Goal: Task Accomplishment & Management: Use online tool/utility

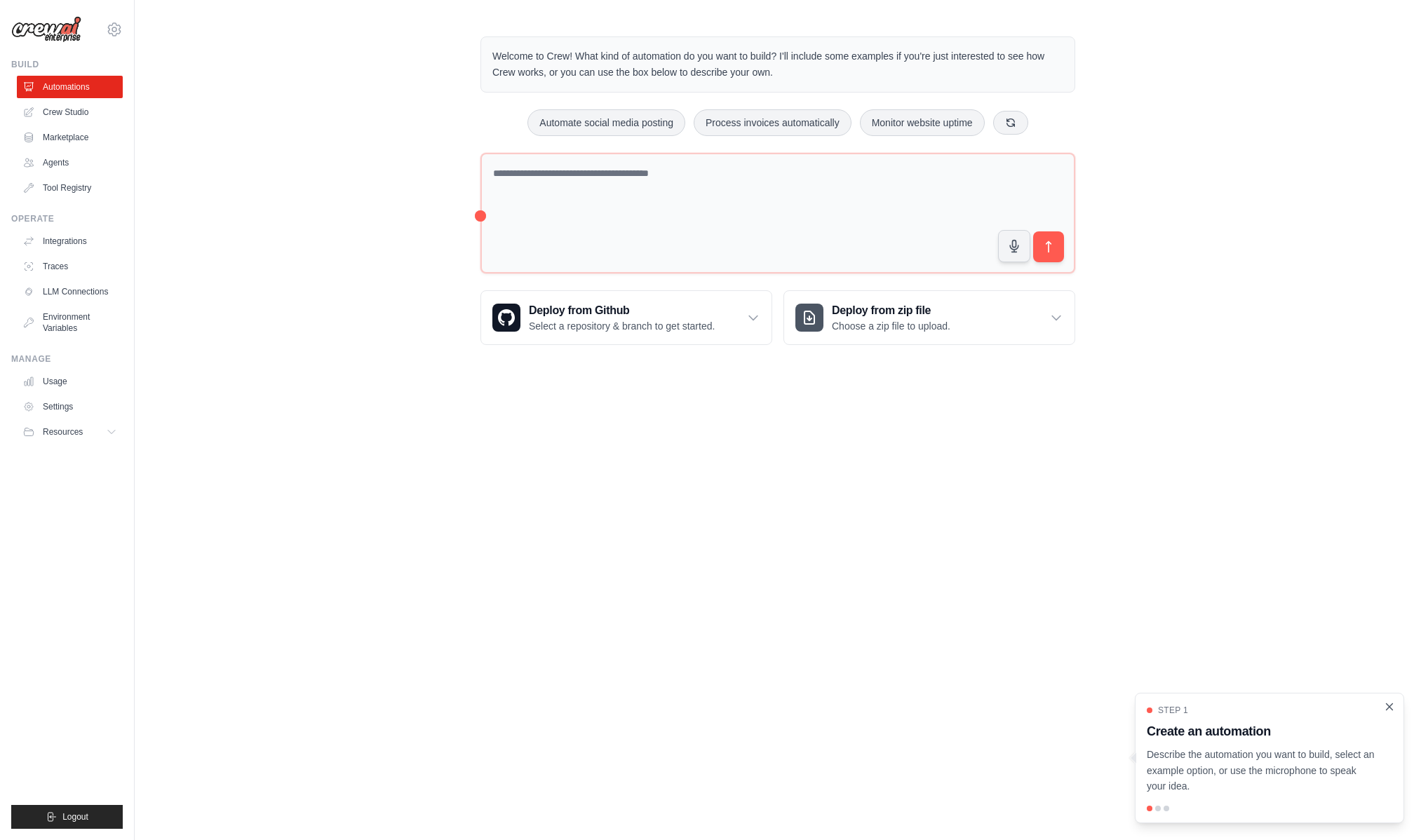
click at [1389, 707] on icon "Close walkthrough" at bounding box center [1390, 707] width 6 height 6
click at [54, 111] on link "Crew Studio" at bounding box center [71, 112] width 106 height 22
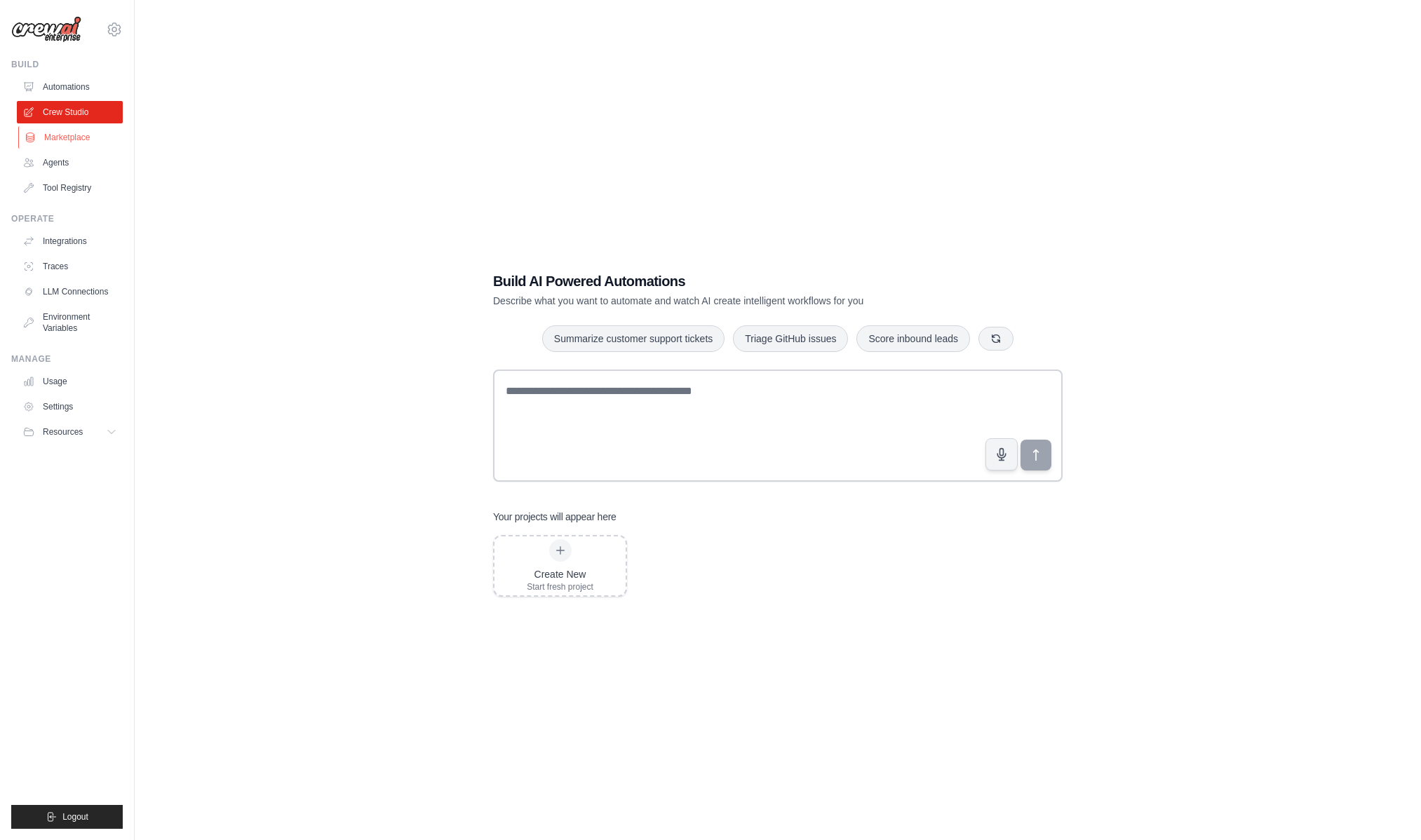
click at [72, 134] on link "Marketplace" at bounding box center [71, 137] width 106 height 22
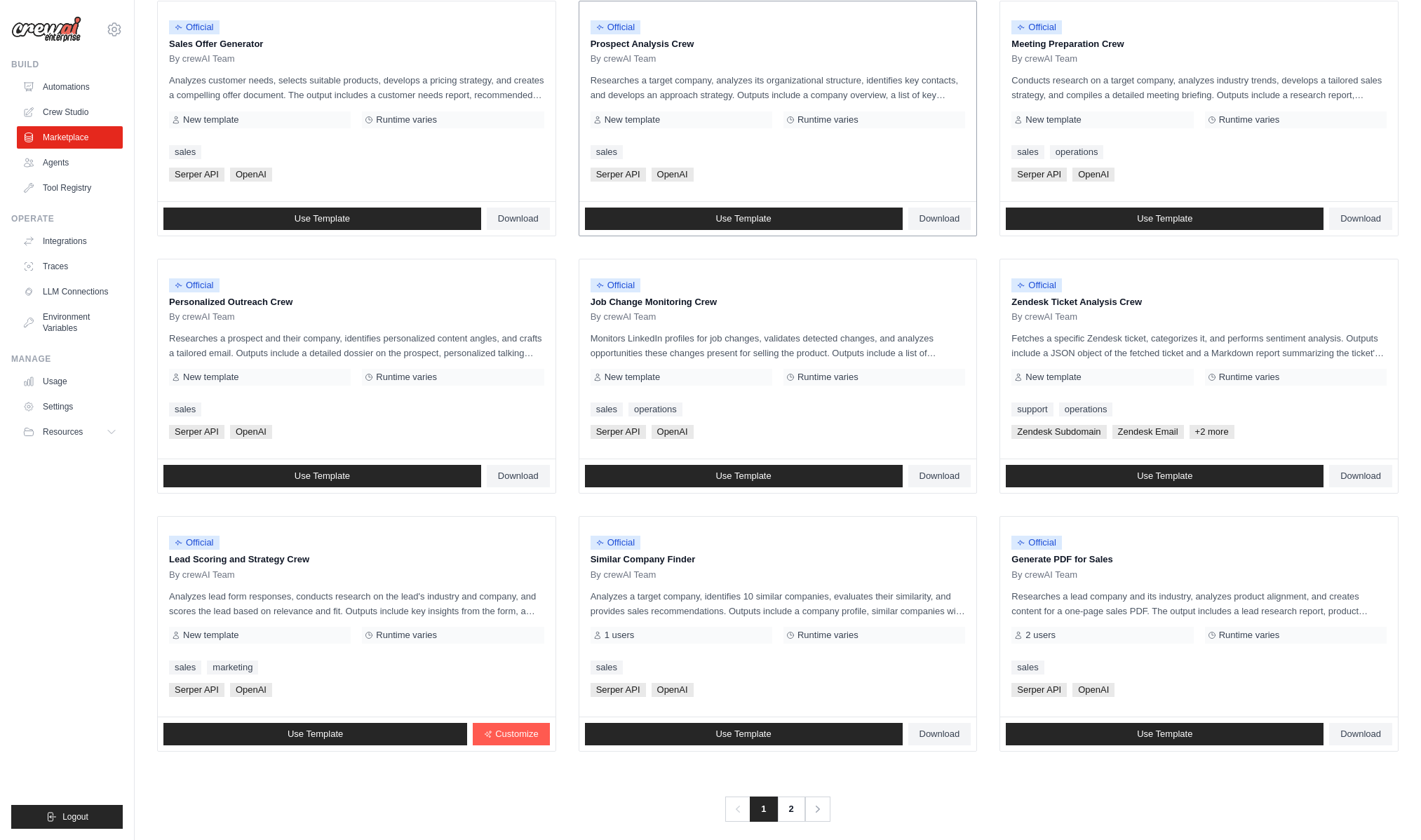
scroll to position [446, 0]
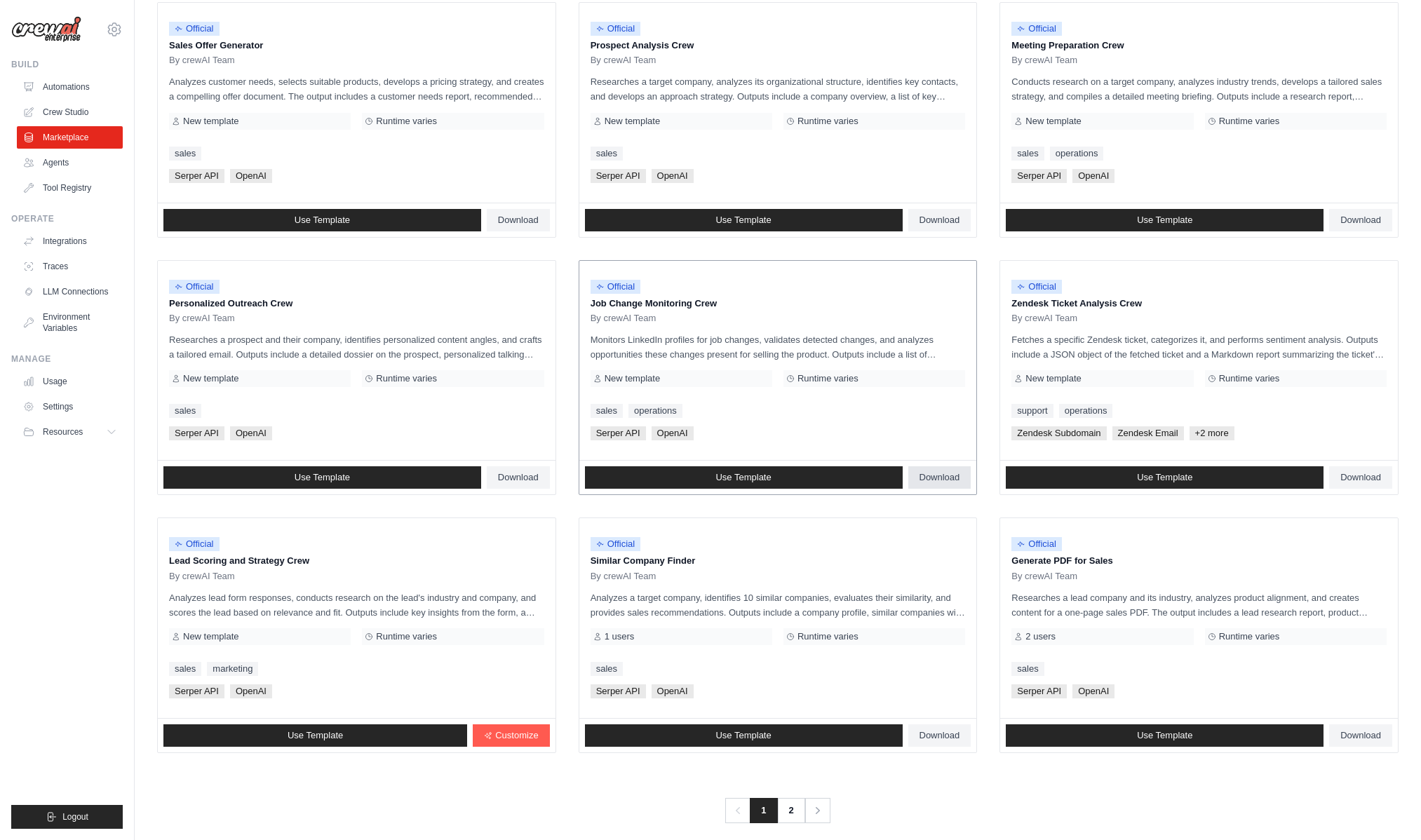
click at [932, 479] on span "Download" at bounding box center [940, 478] width 41 height 12
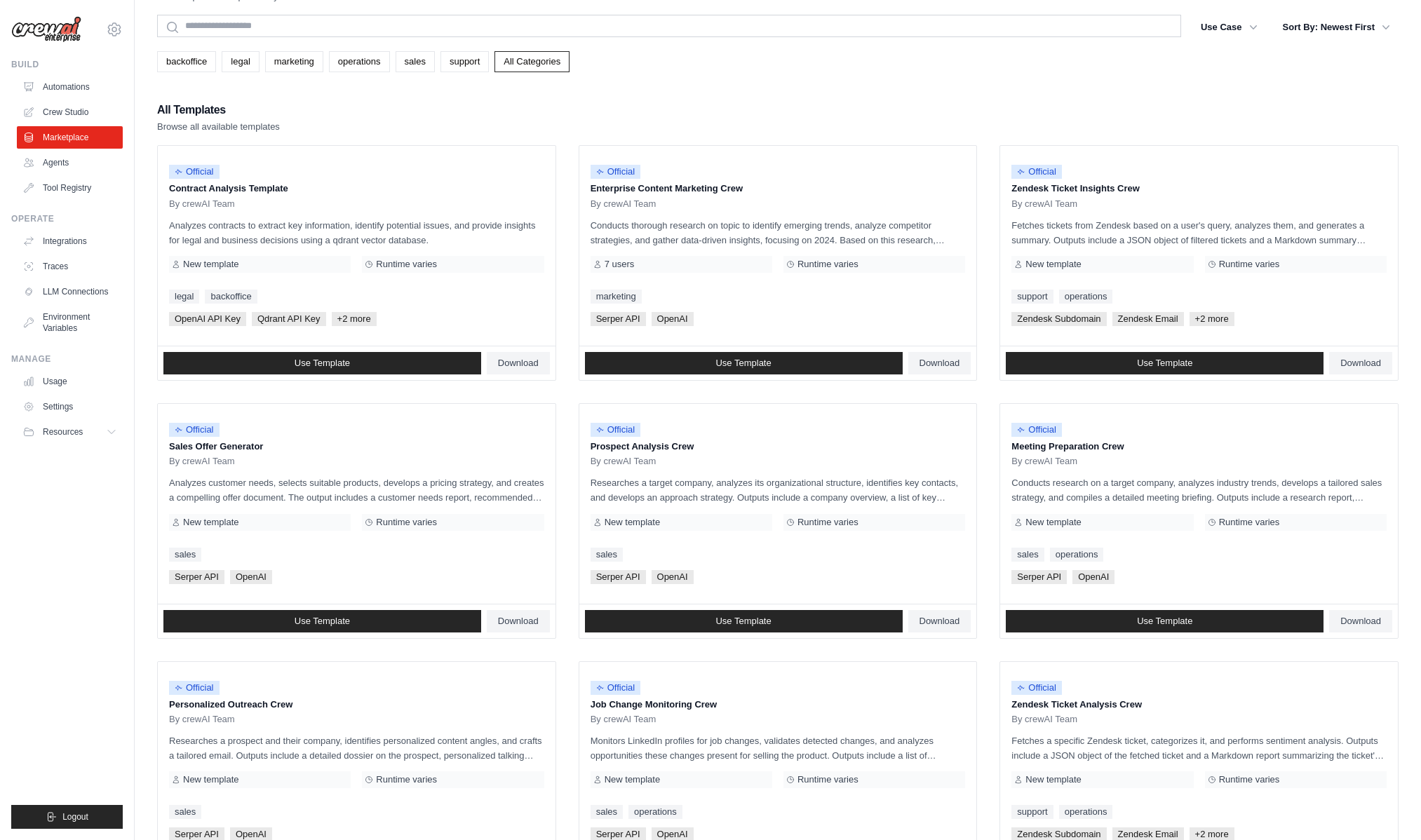
scroll to position [0, 0]
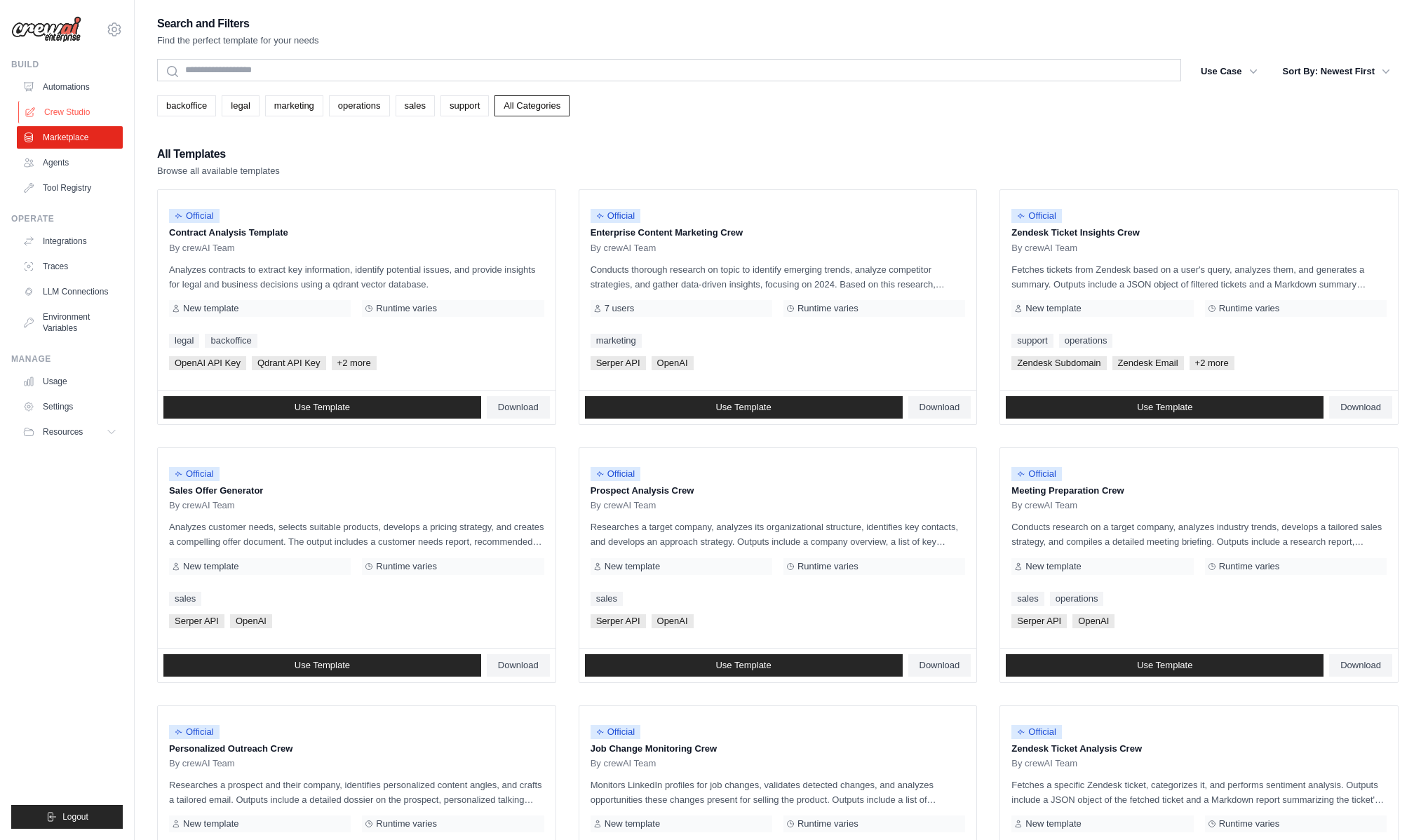
click at [73, 109] on link "Crew Studio" at bounding box center [71, 112] width 106 height 22
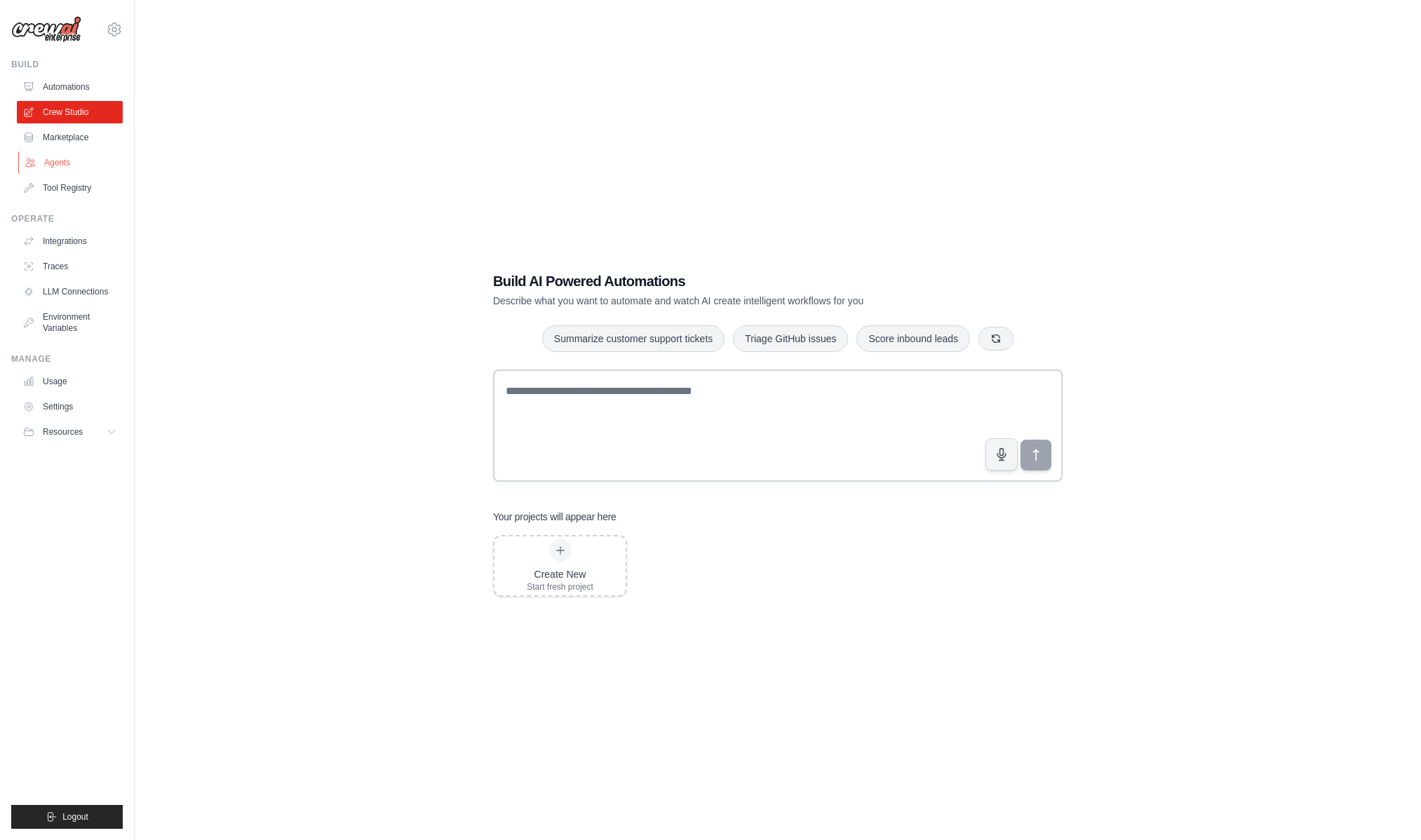
click at [48, 164] on link "Agents" at bounding box center [71, 163] width 106 height 22
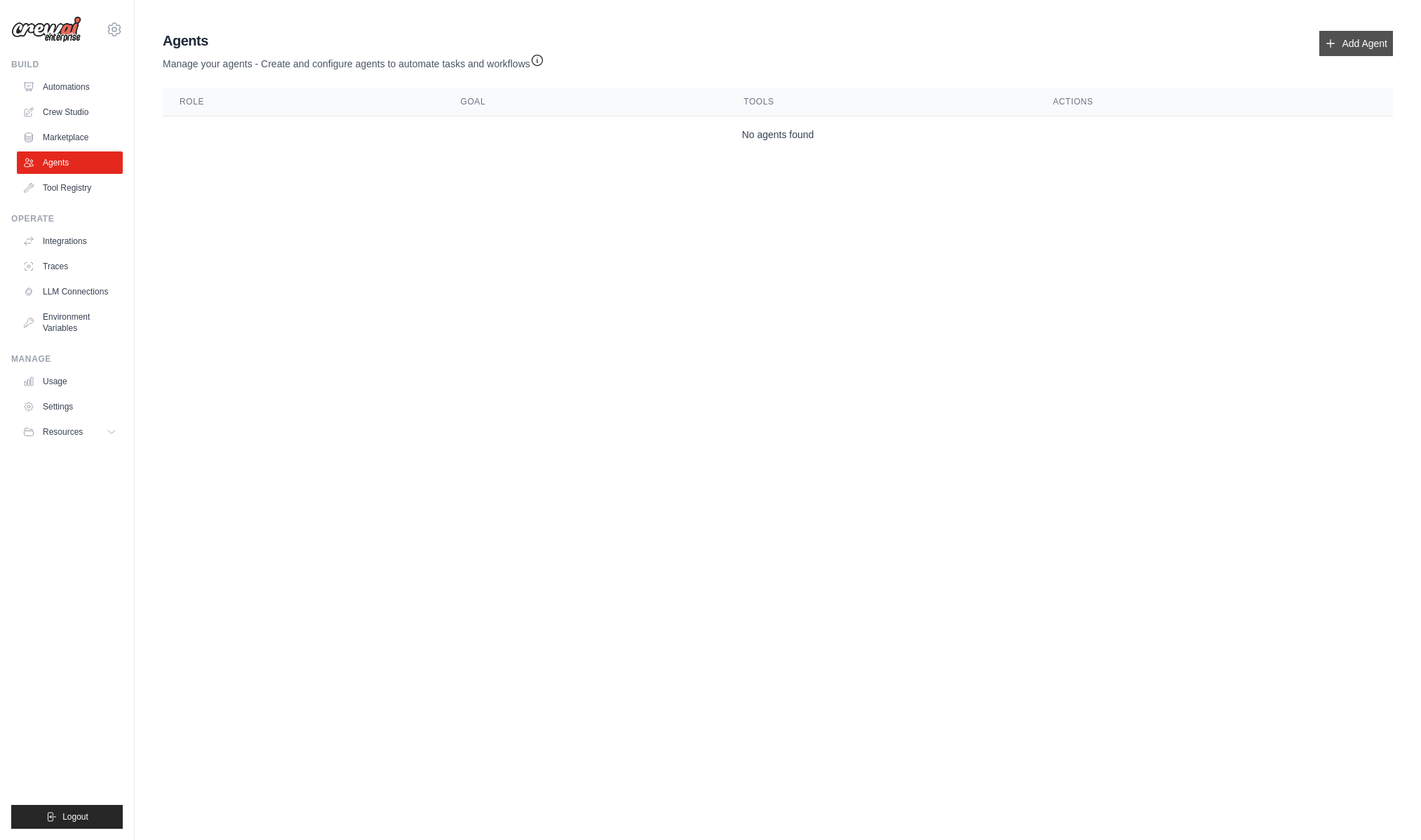
click at [1363, 34] on link "Add Agent" at bounding box center [1357, 44] width 74 height 25
click at [1340, 42] on link "Add Agent" at bounding box center [1357, 44] width 74 height 25
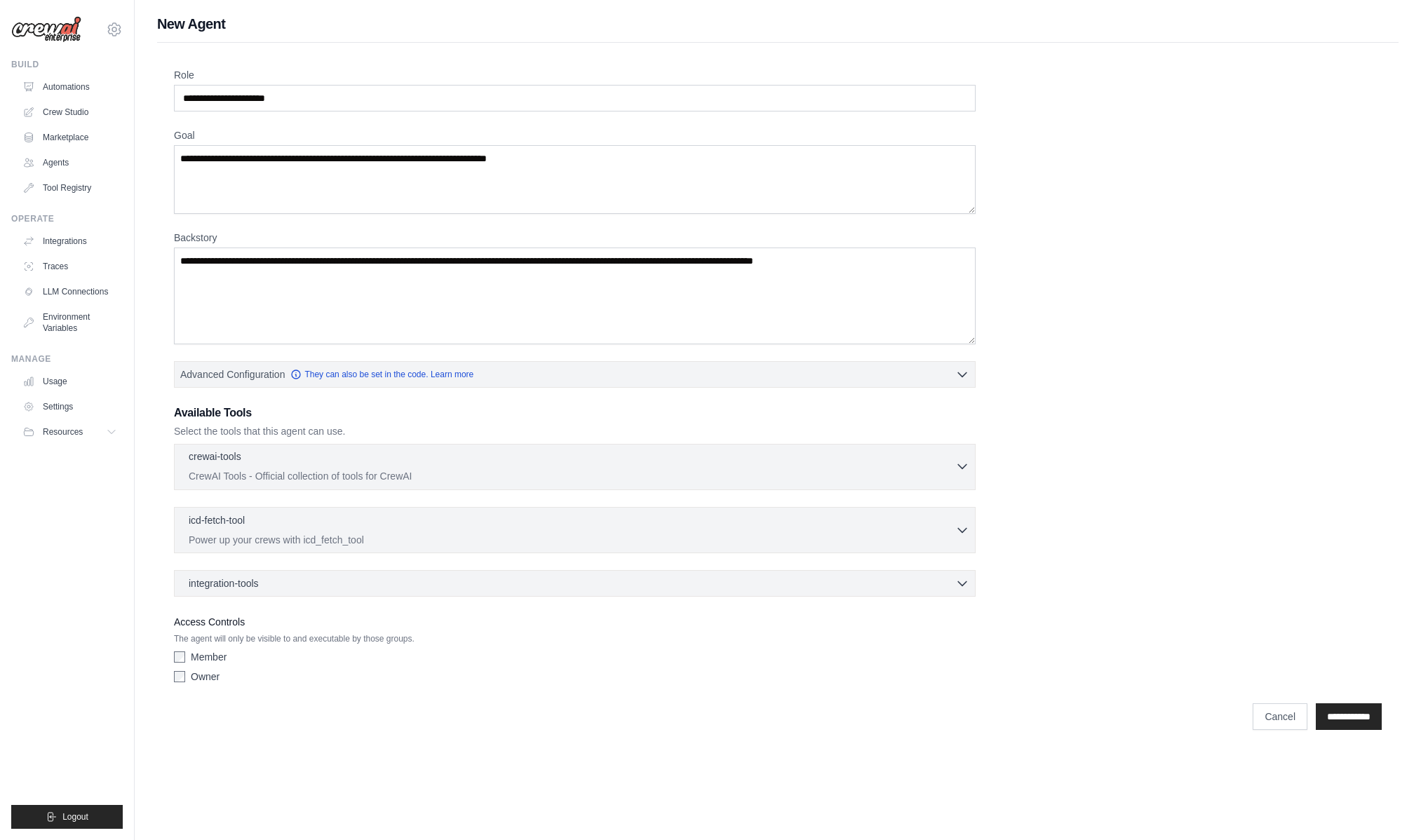
click at [962, 468] on icon "button" at bounding box center [963, 467] width 9 height 4
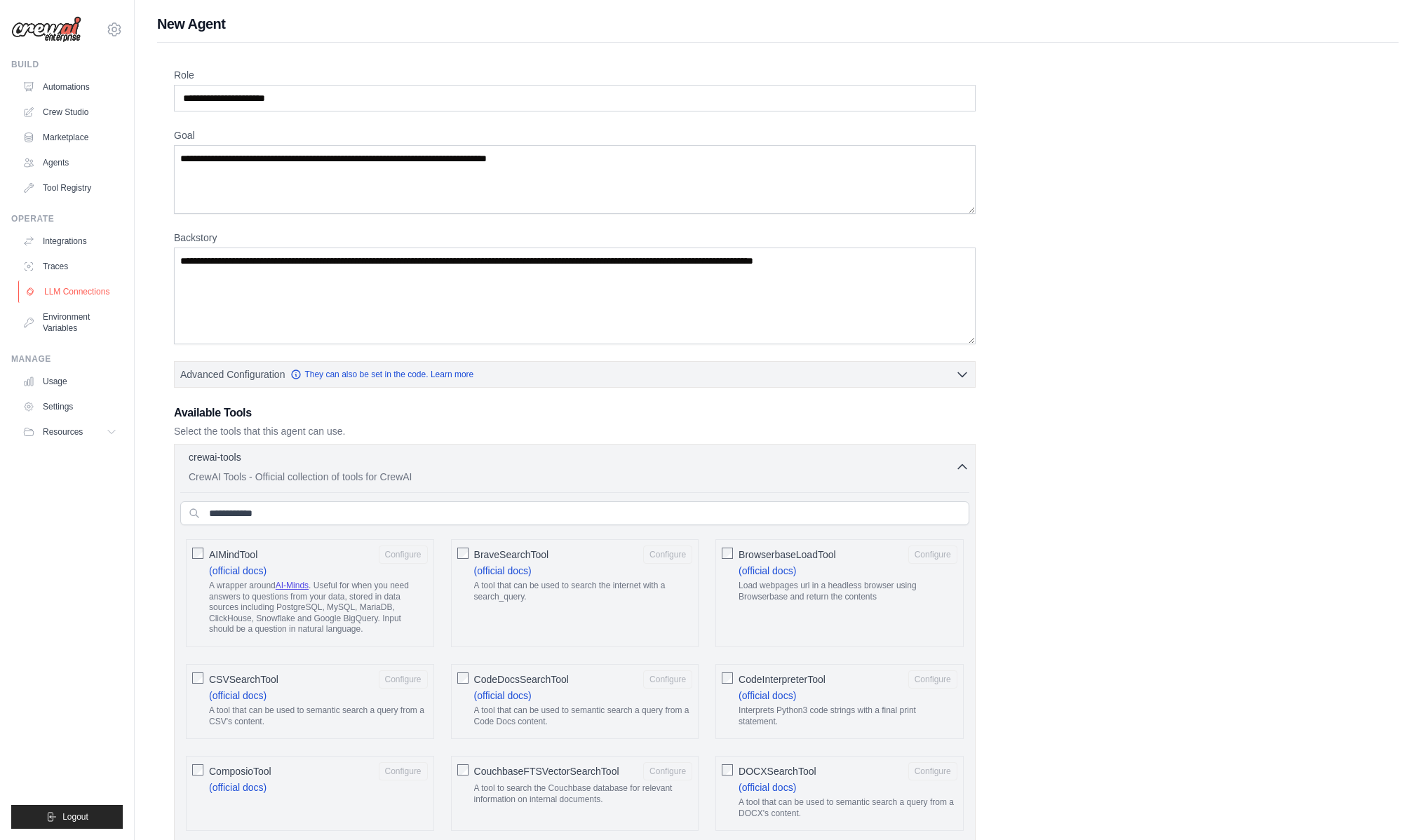
click at [68, 285] on link "LLM Connections" at bounding box center [71, 291] width 106 height 22
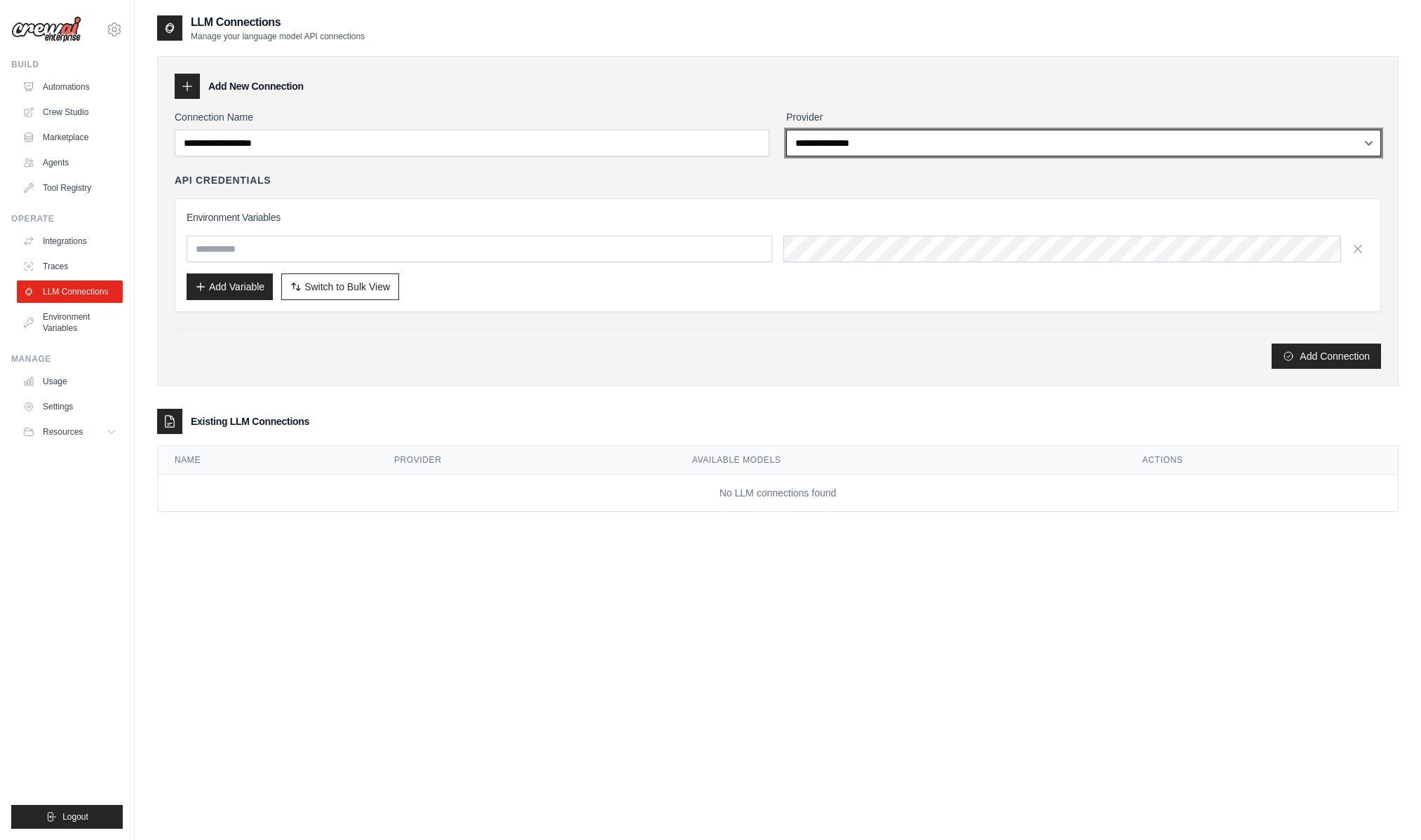
click at [822, 139] on select "**********" at bounding box center [1083, 142] width 595 height 26
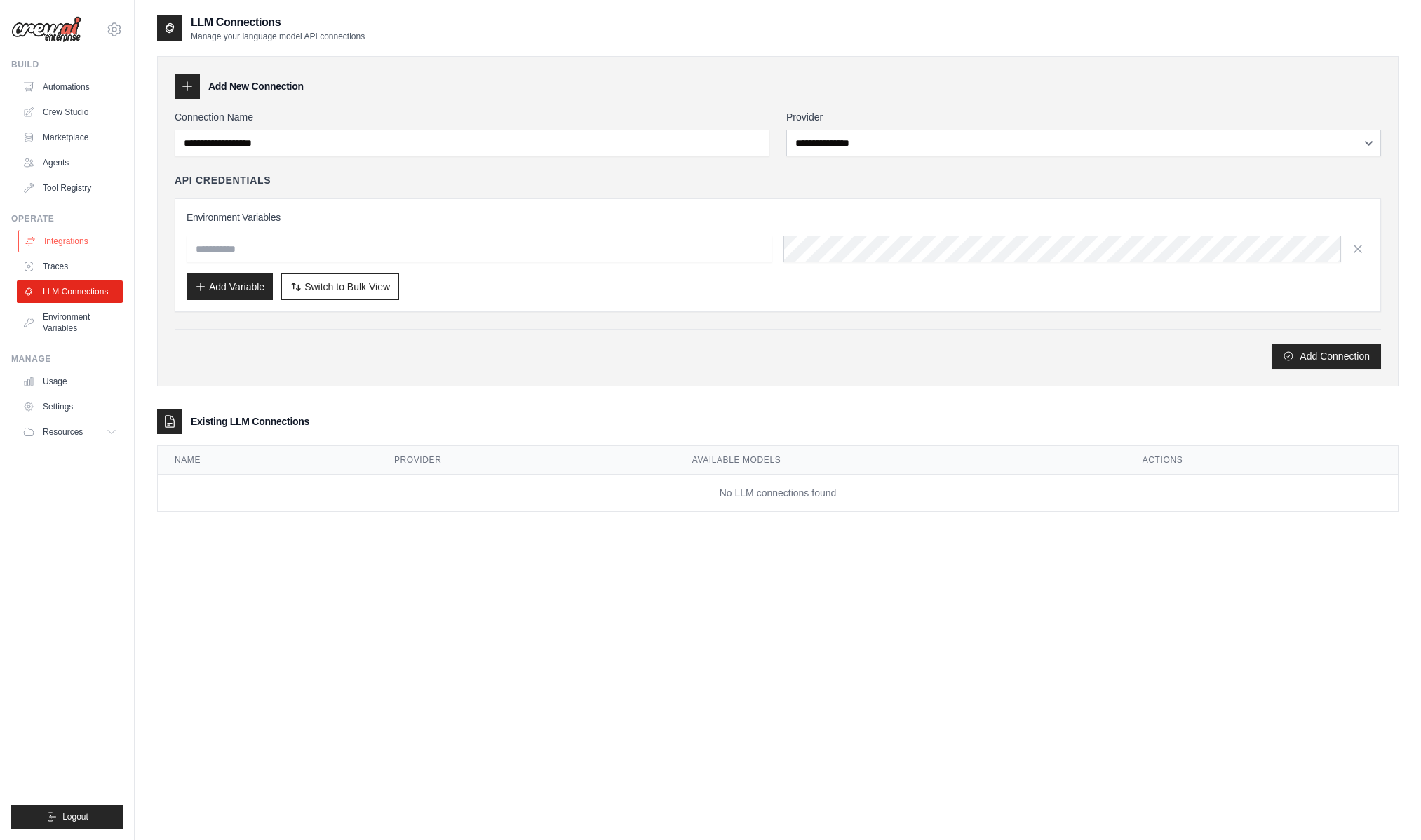
click at [44, 236] on link "Integrations" at bounding box center [71, 240] width 106 height 22
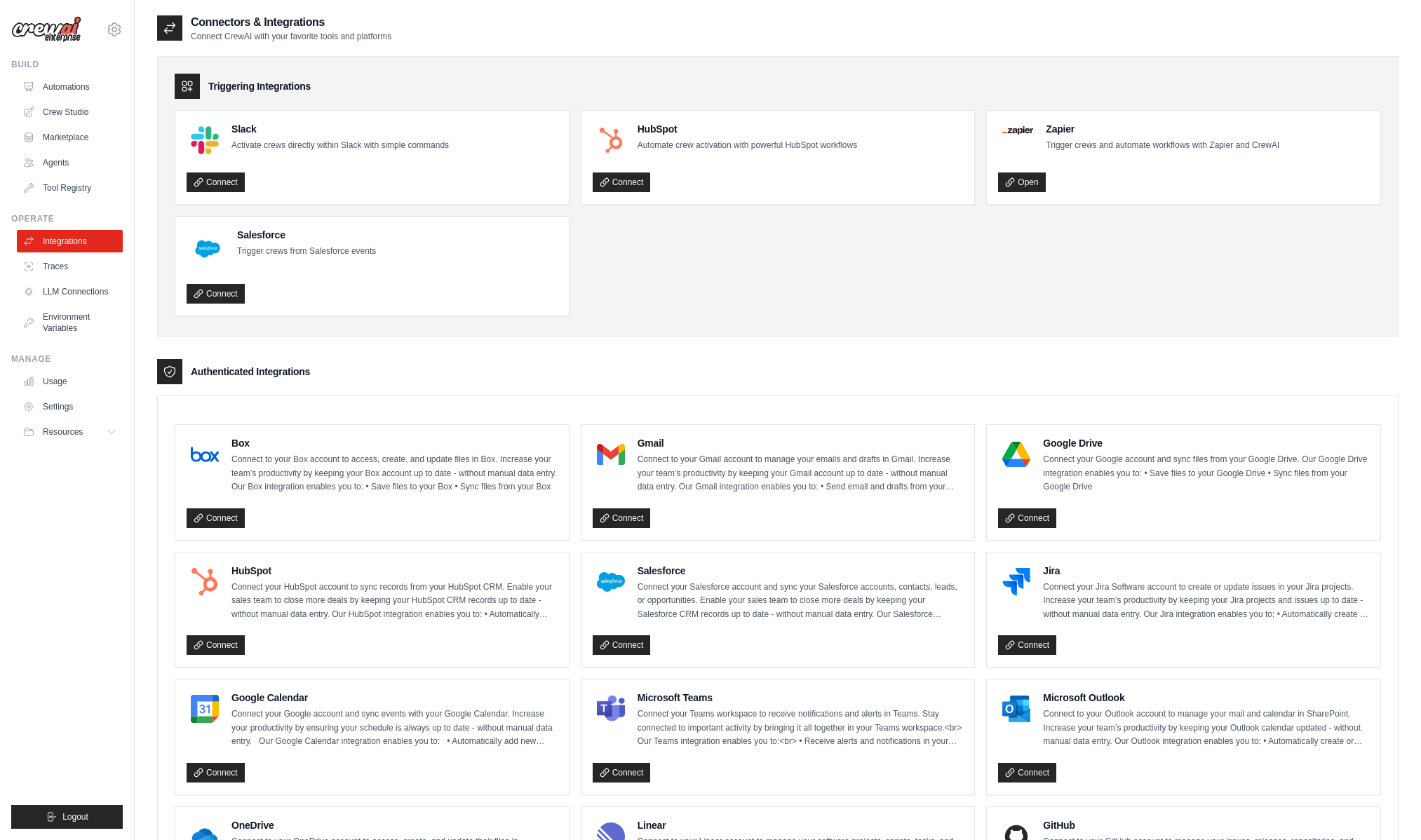
click at [451, 464] on p "Connect to your Box account to access, create, and update files in Box. Increas…" at bounding box center [394, 474] width 326 height 42
click at [60, 169] on link "Agents" at bounding box center [71, 163] width 106 height 22
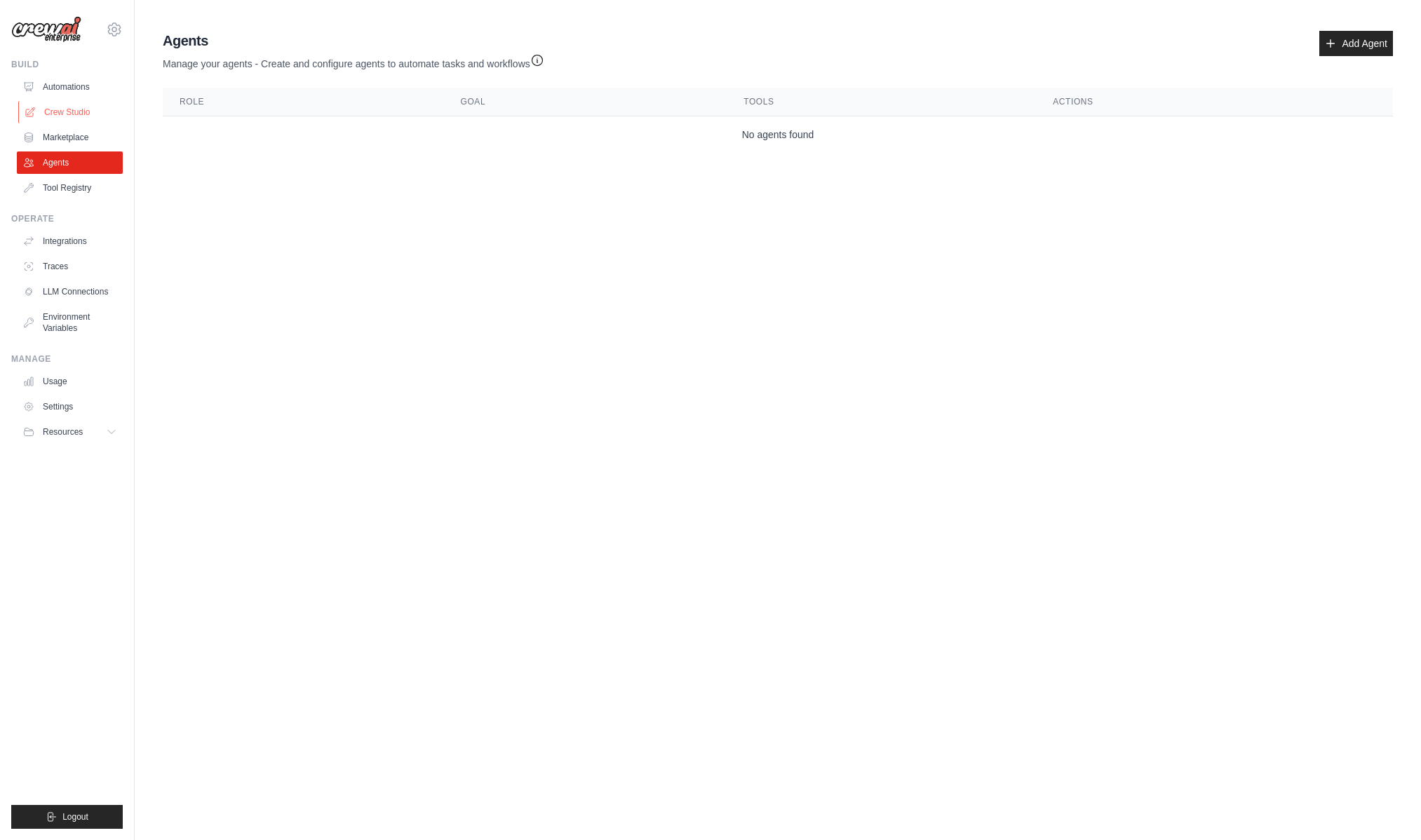
click at [56, 110] on link "Crew Studio" at bounding box center [71, 112] width 106 height 22
